Goal: Task Accomplishment & Management: Manage account settings

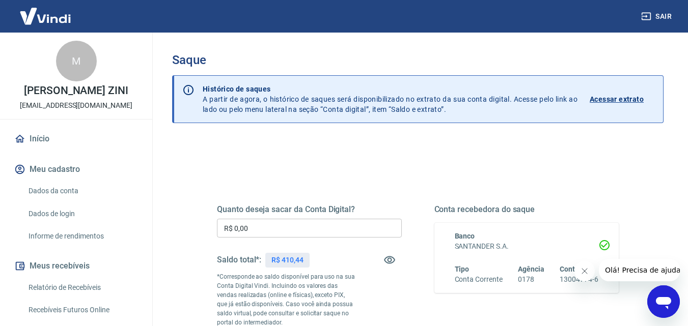
scroll to position [204, 0]
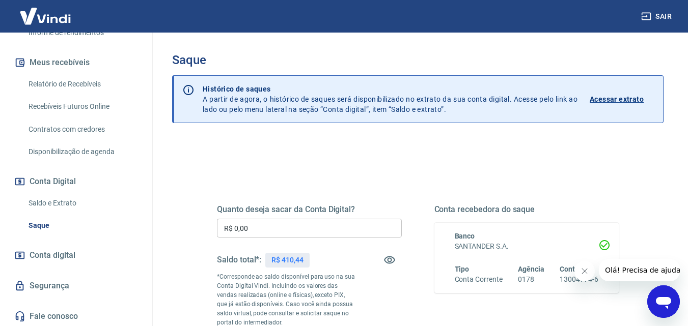
click at [59, 214] on link "Saldo e Extrato" at bounding box center [82, 203] width 116 height 21
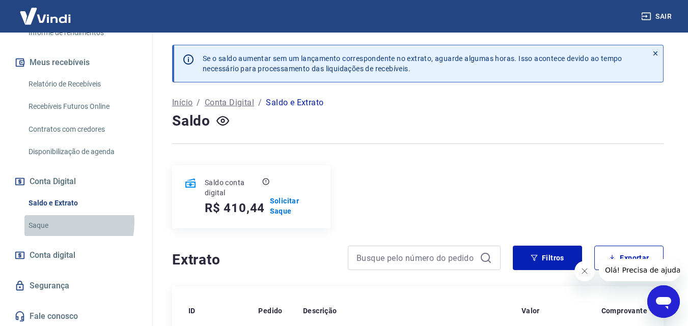
click at [51, 233] on link "Saque" at bounding box center [82, 225] width 116 height 21
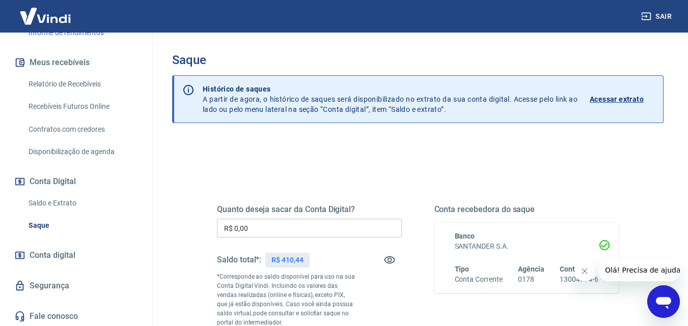
drag, startPoint x: 56, startPoint y: 213, endPoint x: 56, endPoint y: 237, distance: 24.4
click at [57, 213] on link "Saldo e Extrato" at bounding box center [82, 203] width 116 height 21
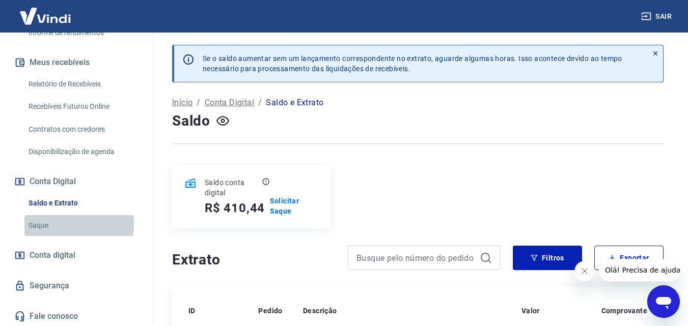
click at [56, 235] on link "Saque" at bounding box center [82, 225] width 116 height 21
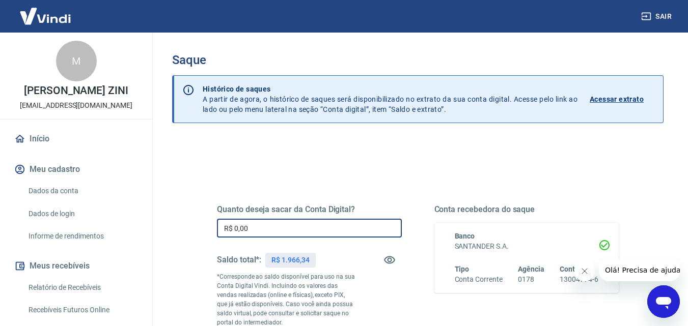
click at [330, 231] on input "R$ 0,00" at bounding box center [309, 228] width 185 height 19
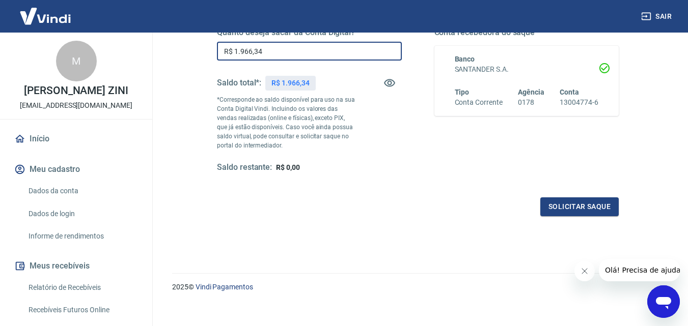
scroll to position [186, 0]
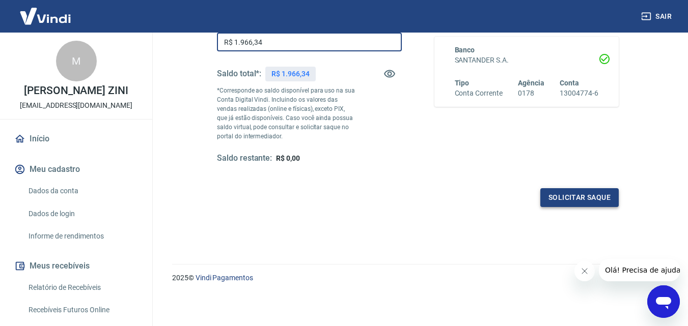
type input "R$ 1.966,34"
click at [564, 199] on button "Solicitar saque" at bounding box center [579, 197] width 78 height 19
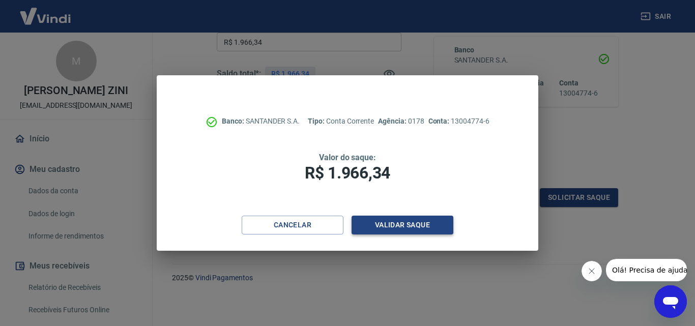
click at [417, 227] on button "Validar saque" at bounding box center [403, 225] width 102 height 19
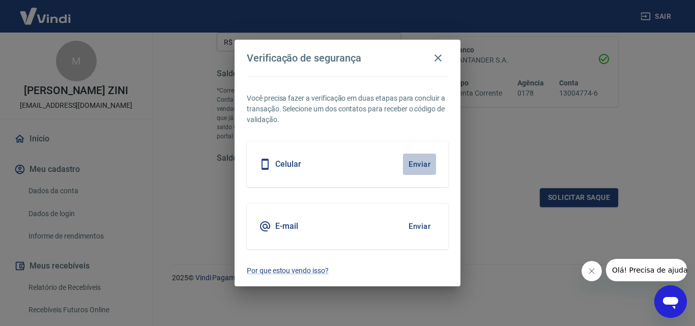
click at [433, 161] on button "Enviar" at bounding box center [419, 164] width 33 height 21
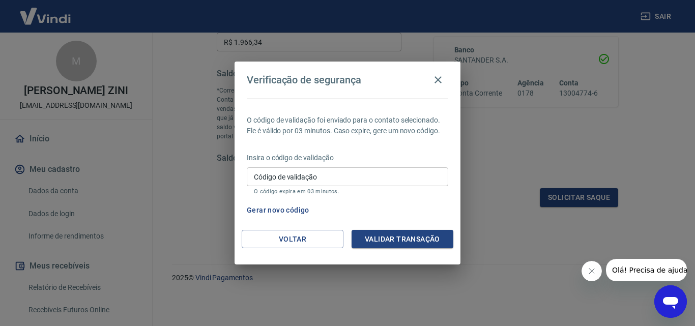
click at [376, 176] on input "Código de validação" at bounding box center [348, 176] width 202 height 19
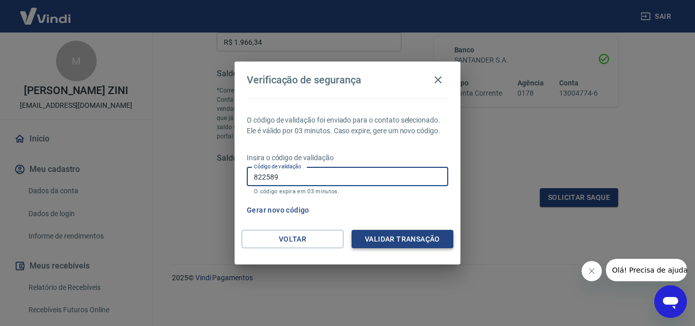
type input "822589"
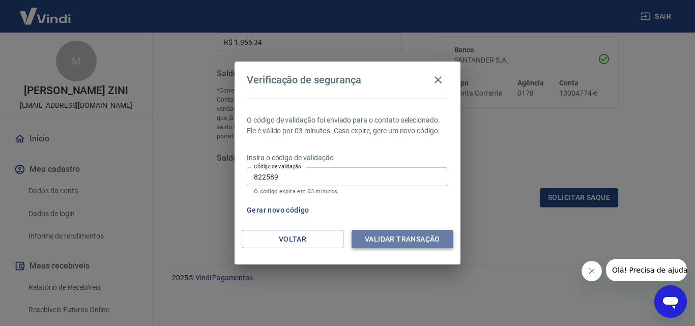
click at [407, 232] on button "Validar transação" at bounding box center [403, 239] width 102 height 19
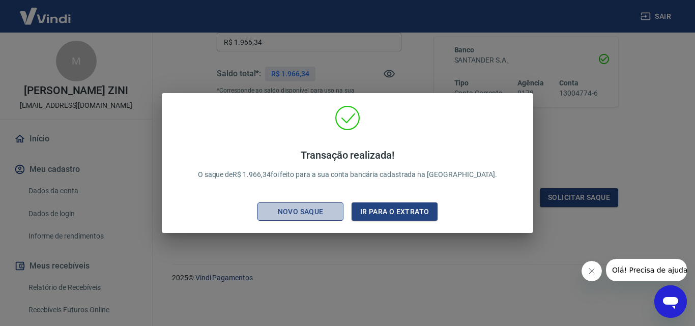
click at [320, 208] on div "Novo saque" at bounding box center [301, 212] width 70 height 13
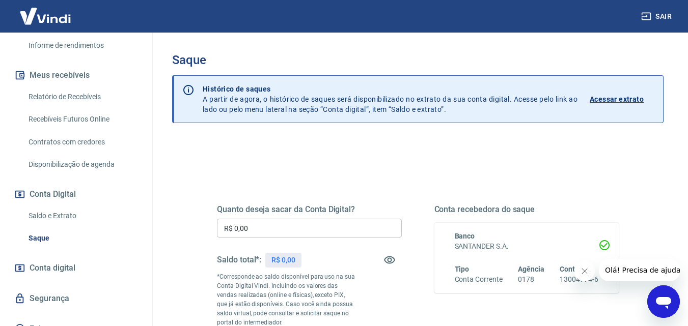
scroll to position [204, 0]
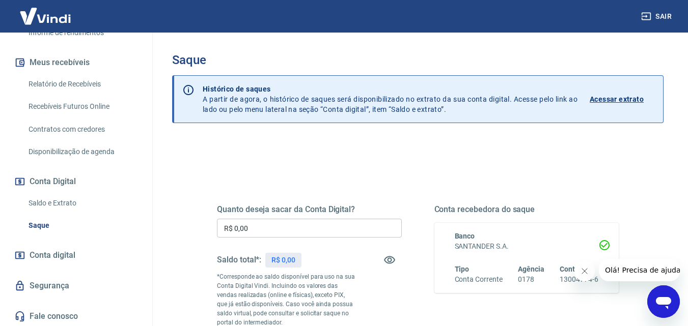
click at [52, 212] on link "Saldo e Extrato" at bounding box center [82, 203] width 116 height 21
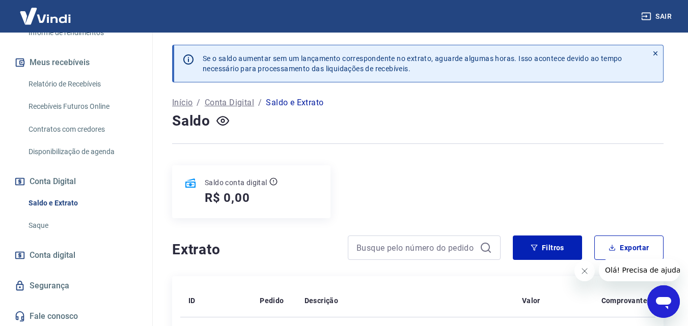
click at [36, 233] on link "Saque" at bounding box center [82, 225] width 116 height 21
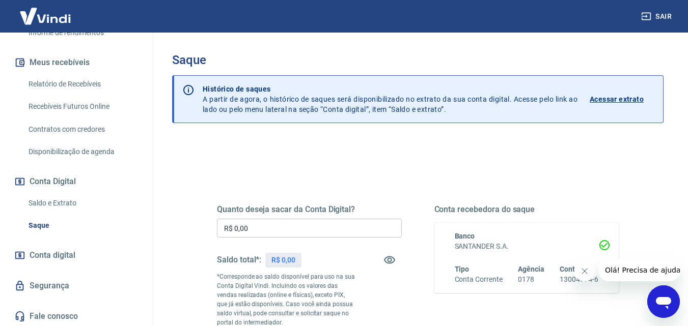
click at [50, 213] on link "Saldo e Extrato" at bounding box center [82, 203] width 116 height 21
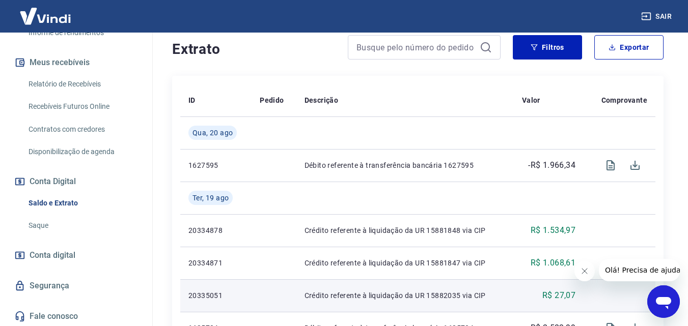
scroll to position [193, 0]
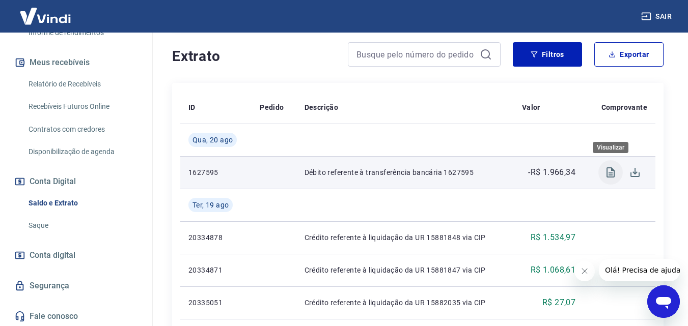
click at [603, 178] on button "Visualizar" at bounding box center [610, 172] width 24 height 24
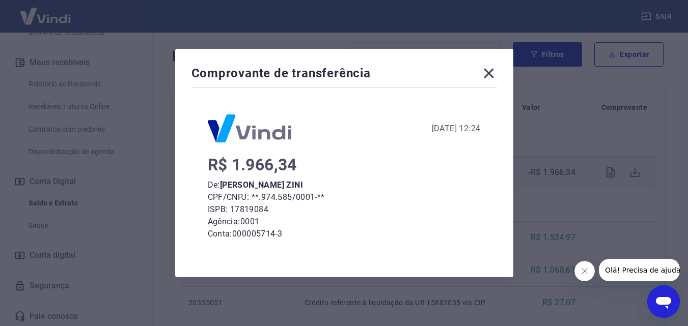
scroll to position [122, 0]
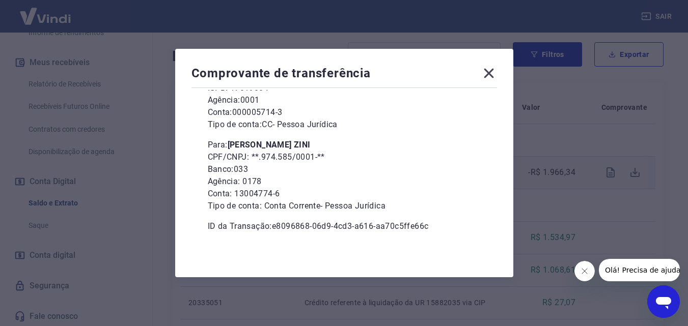
click at [493, 74] on icon at bounding box center [488, 74] width 10 height 10
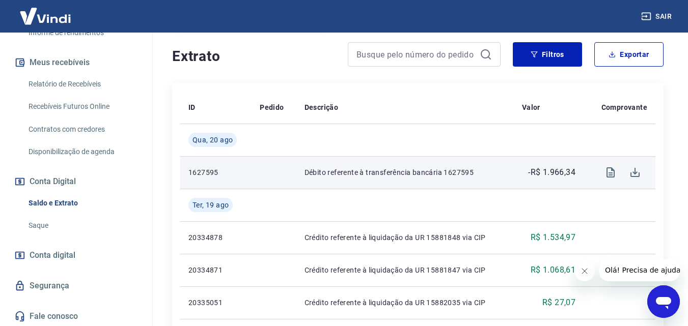
click at [60, 236] on link "Saque" at bounding box center [82, 225] width 116 height 21
